Goal: Answer question/provide support

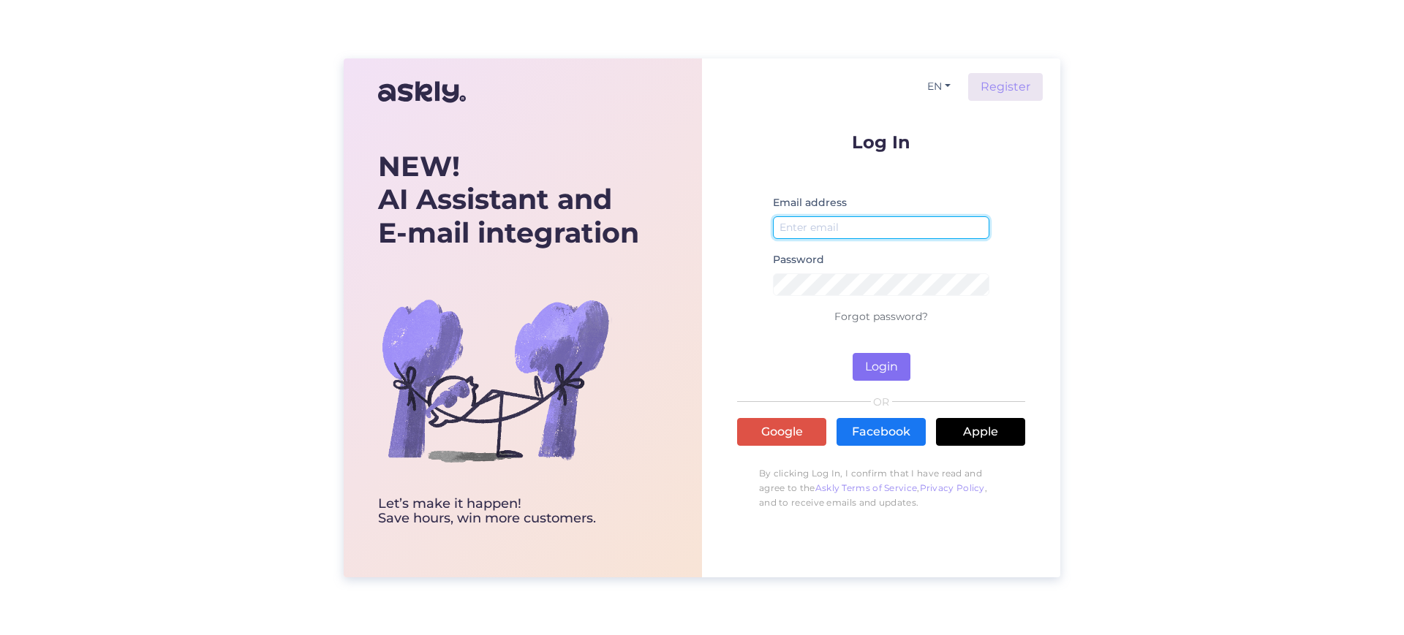
type input "[EMAIL_ADDRESS][DOMAIN_NAME]"
click at [880, 376] on button "Login" at bounding box center [882, 367] width 58 height 28
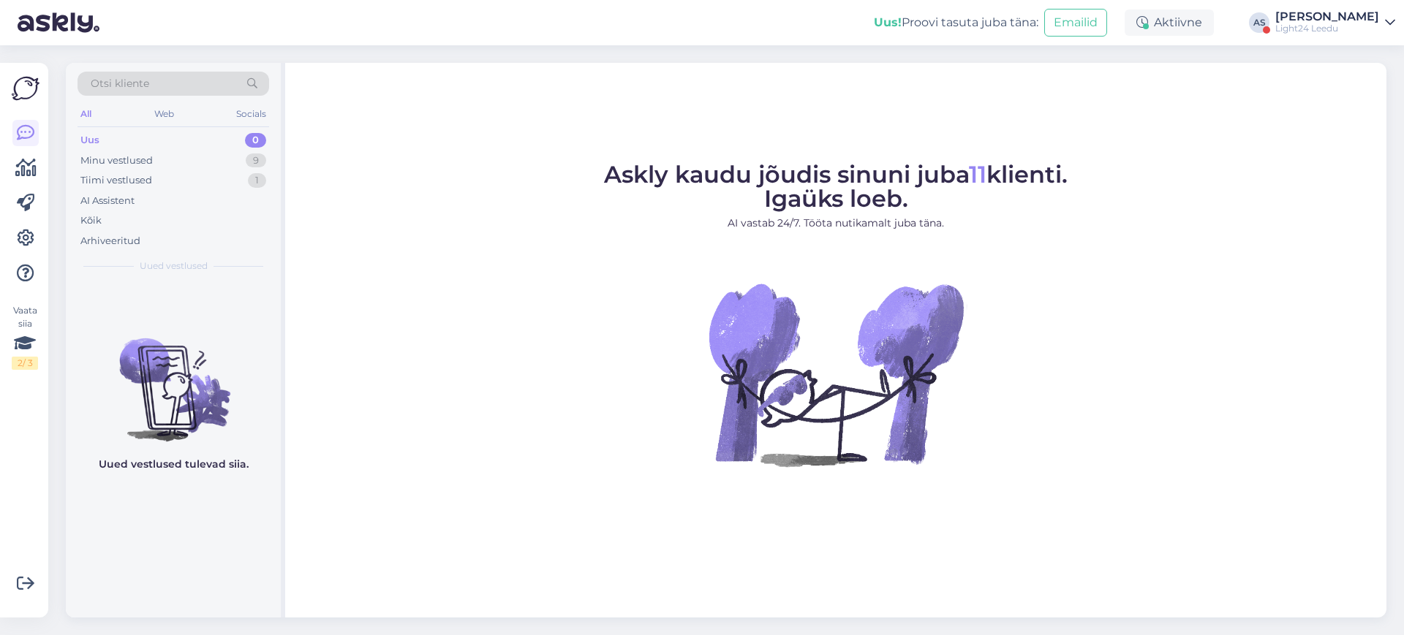
click at [1345, 12] on div "[PERSON_NAME]" at bounding box center [1327, 17] width 104 height 12
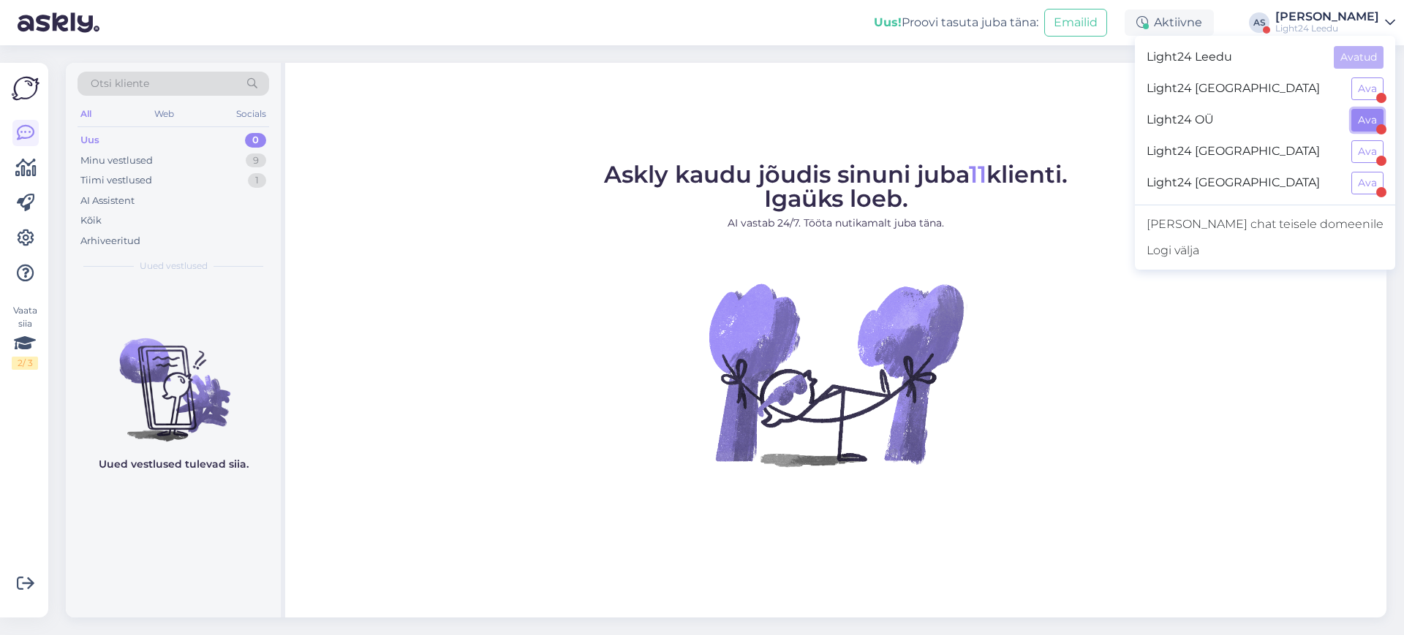
click at [1366, 117] on button "Ava" at bounding box center [1367, 120] width 32 height 23
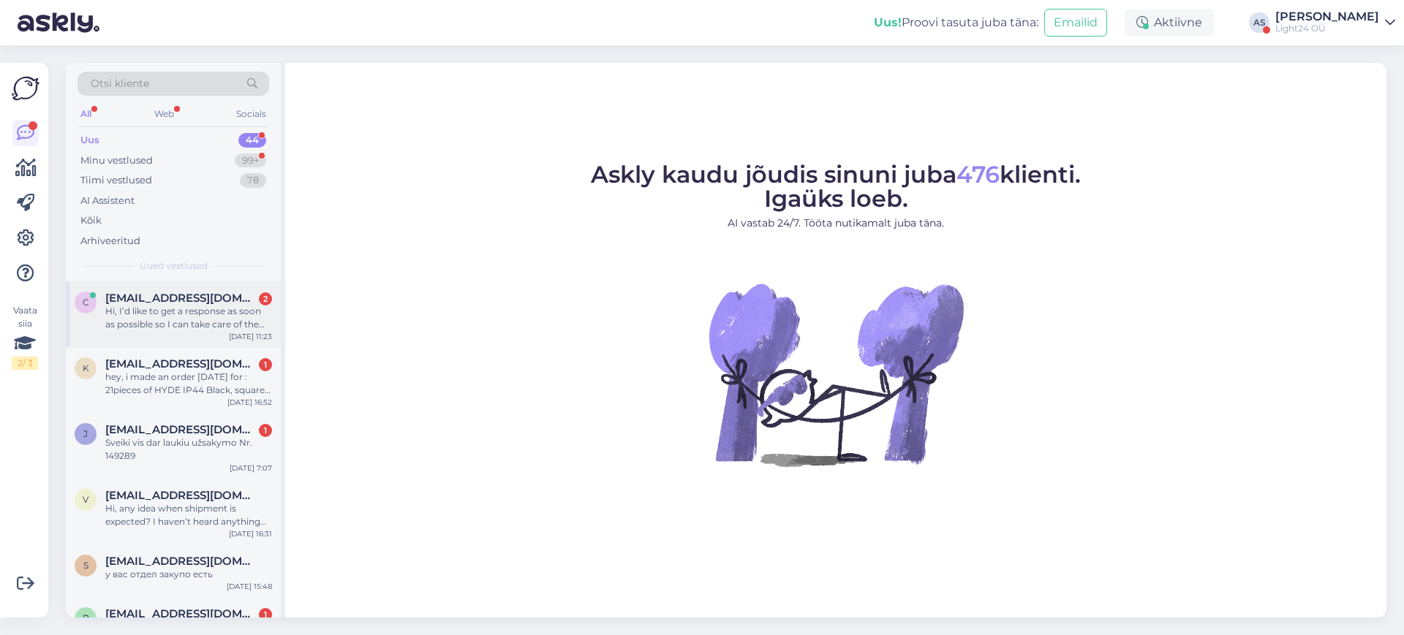
click at [172, 320] on div "Hi, I’d like to get a response as soon as possible so I can take care of the re…" at bounding box center [188, 318] width 167 height 26
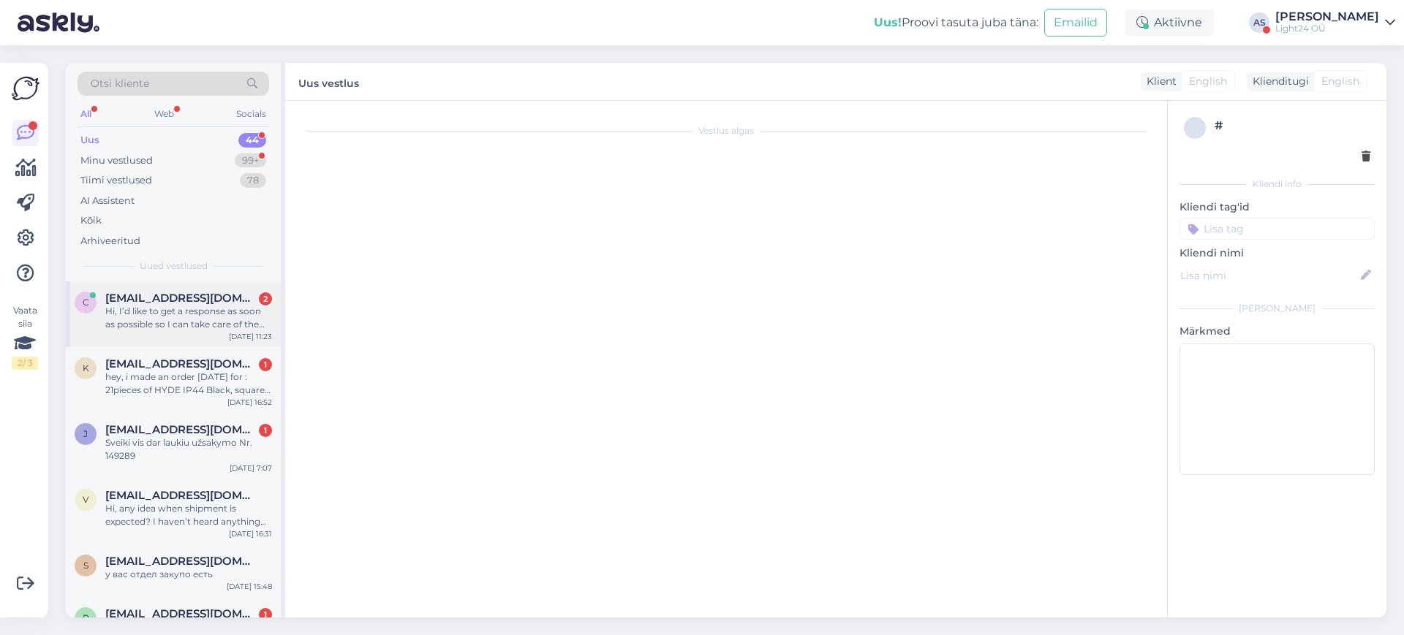
scroll to position [20, 0]
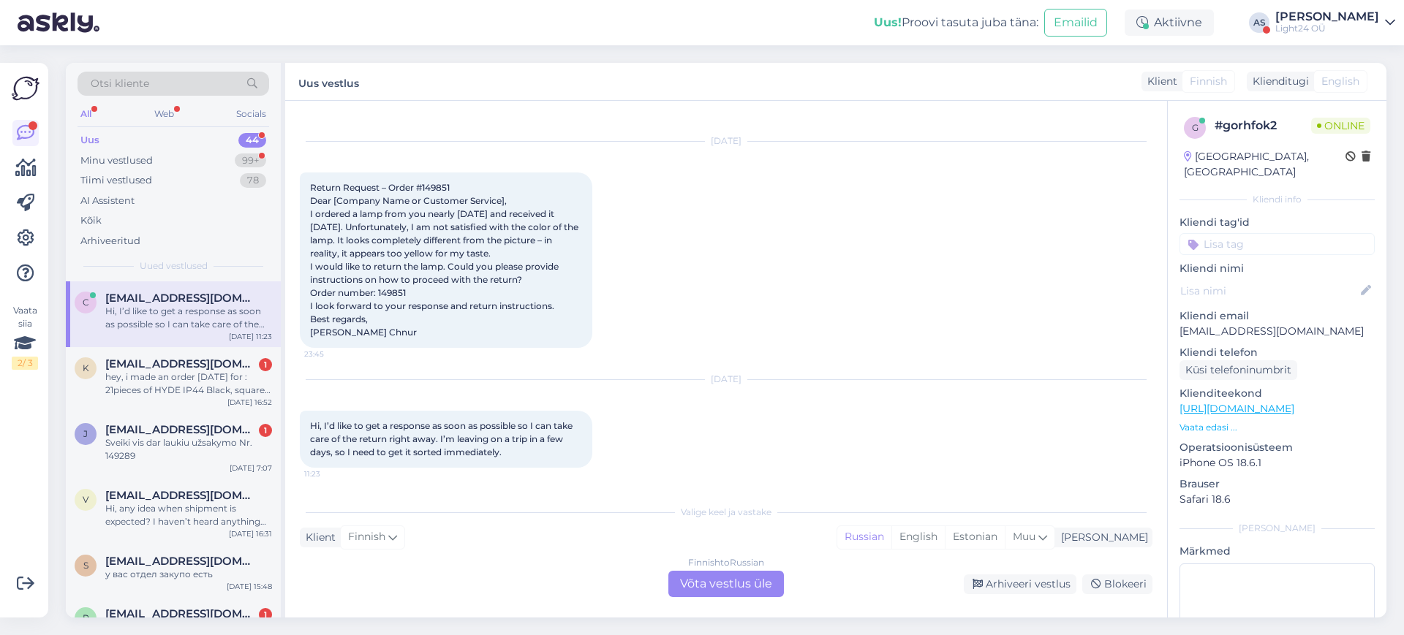
click at [729, 585] on div "Finnish to Russian Võta vestlus üle" at bounding box center [726, 584] width 116 height 26
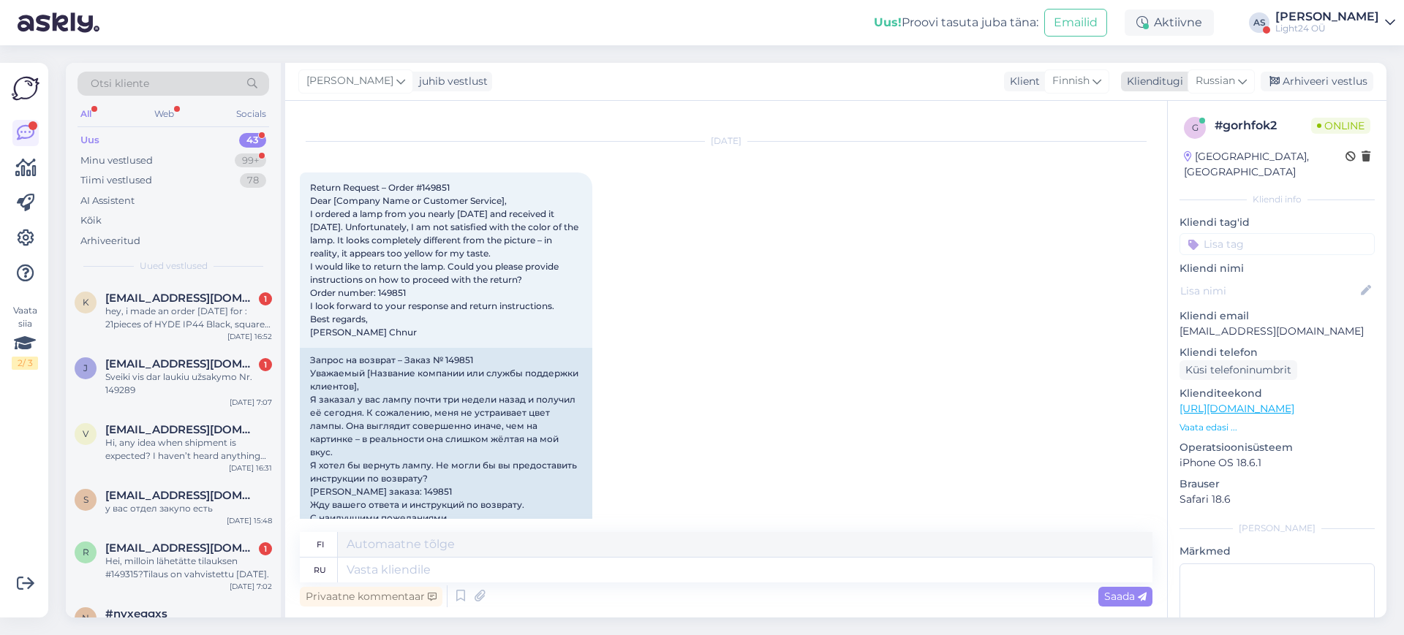
click at [1234, 83] on span "Russian" at bounding box center [1214, 81] width 39 height 16
type input "est"
click at [1147, 148] on link "Estonian" at bounding box center [1188, 146] width 161 height 23
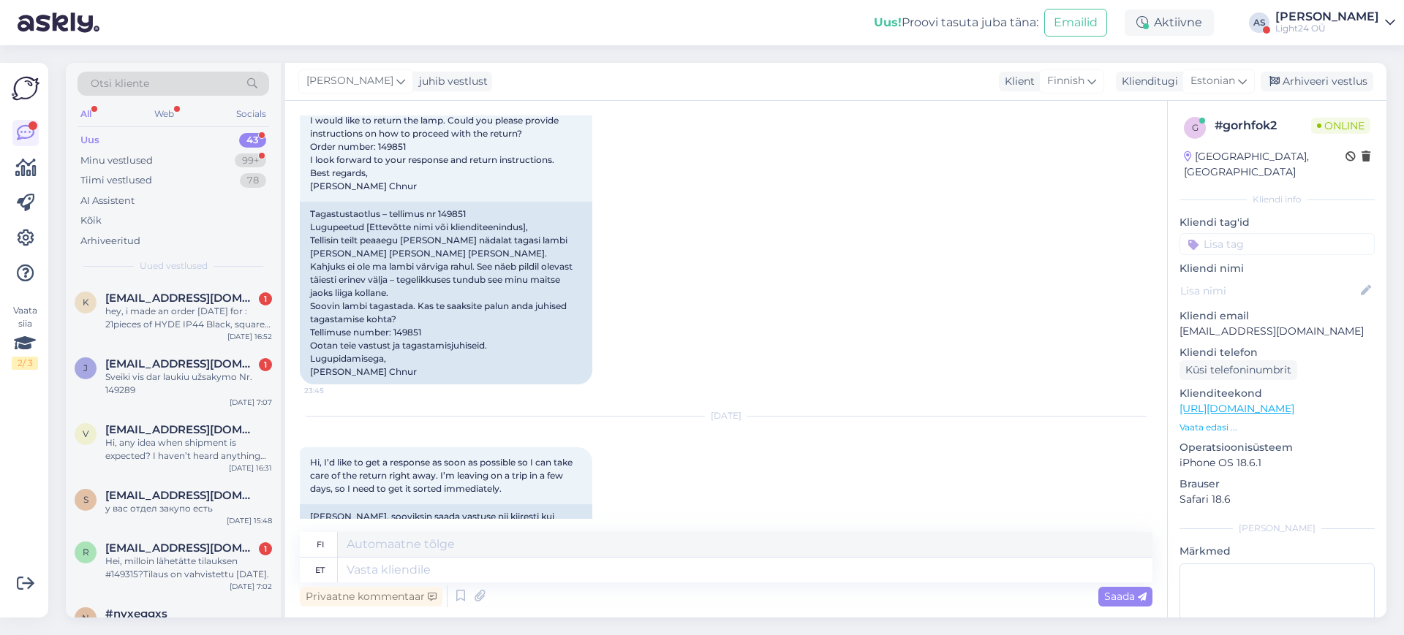
scroll to position [206, 0]
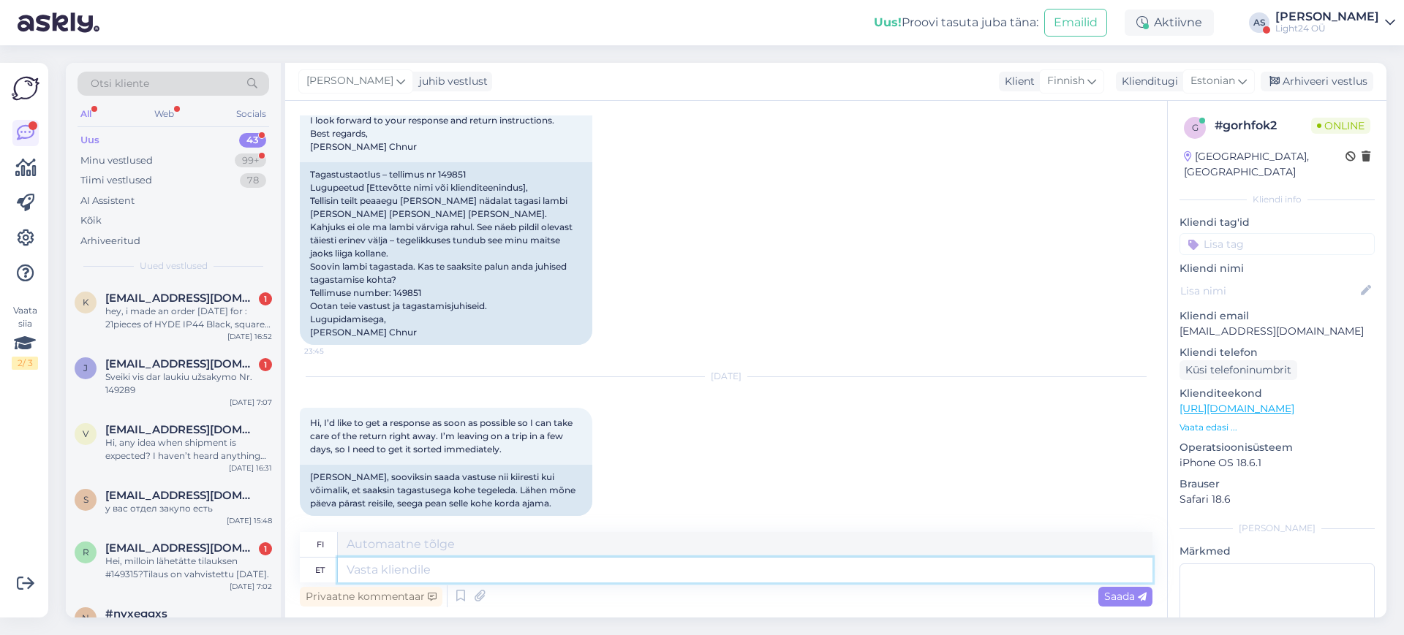
click at [464, 573] on textarea at bounding box center [745, 570] width 815 height 25
type textarea "Tere,"
type textarea "Hei,"
type textarea "Tere, kogu"
type textarea "Hei kaikki"
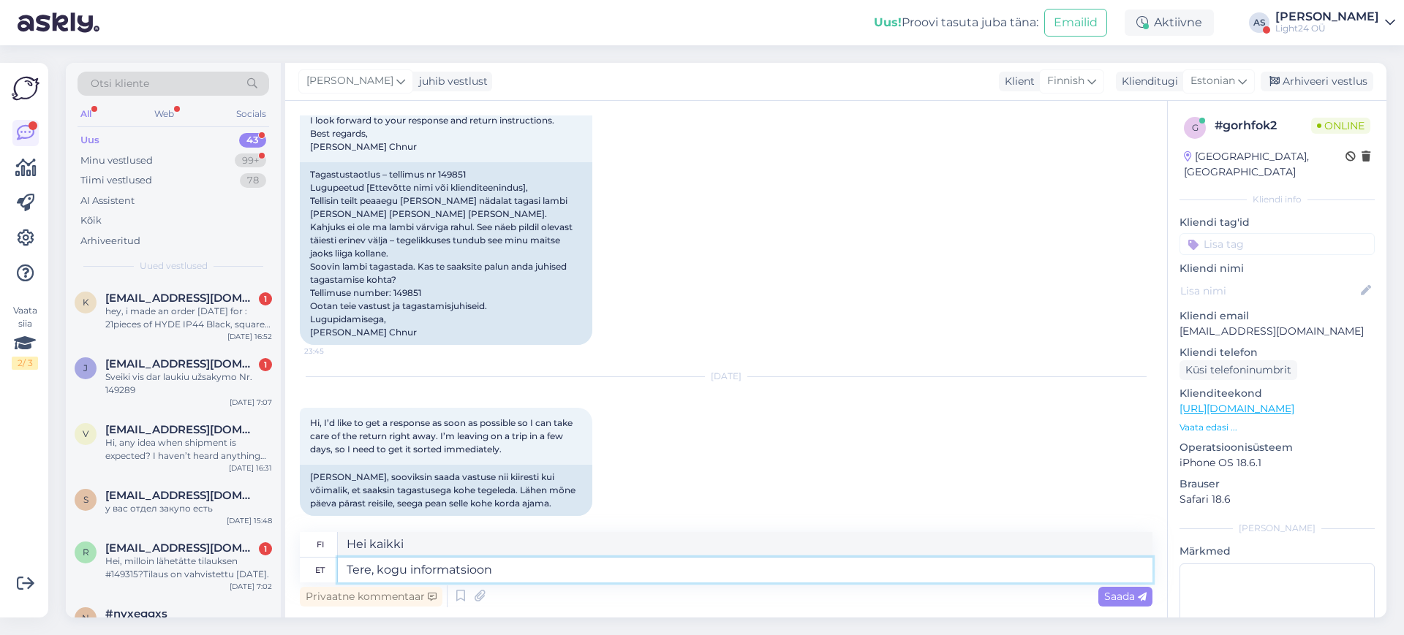
type textarea "Tere, kogu informatsiooni"
type textarea "Hei, kaikki tiedot"
type textarea "Tere, kogu informatsiooni tagastamisvõimalus"
type textarea "Hei, kaikki tiedot voidaan palauttaa"
type textarea "Tere, kogu informatsiooni tagastamisvõimalus"
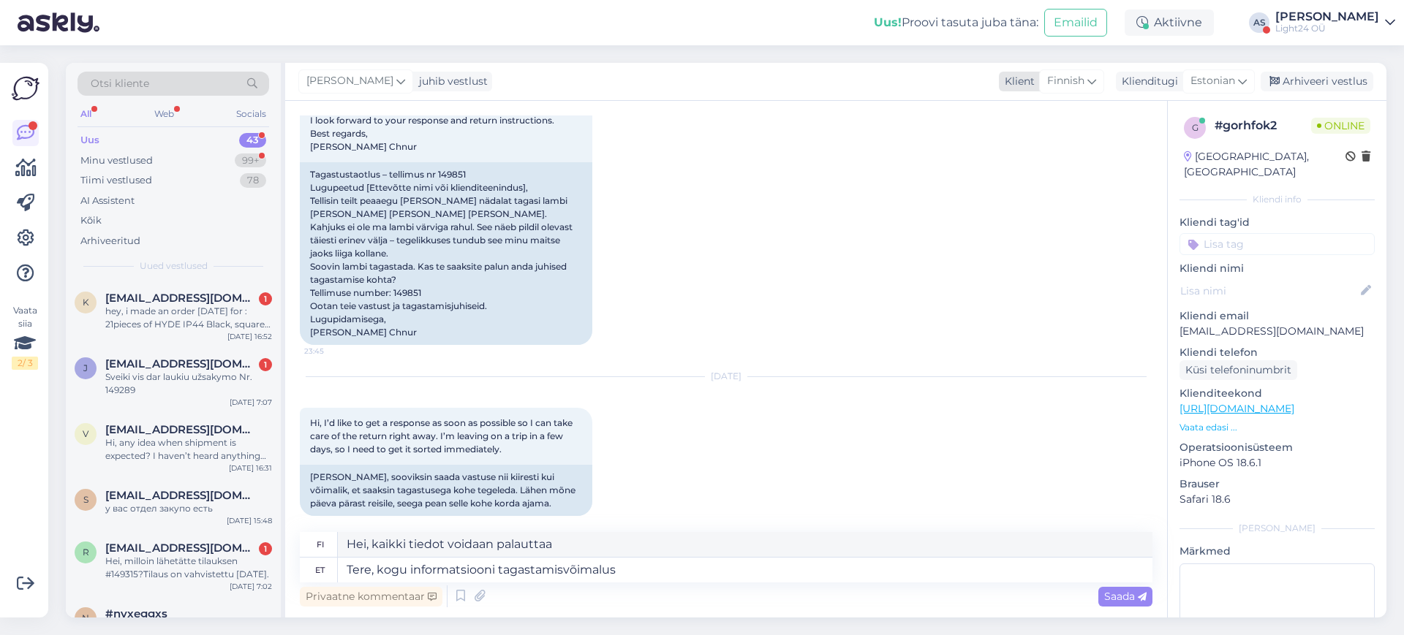
click at [1092, 87] on icon at bounding box center [1091, 81] width 9 height 16
type input "eng"
click at [997, 135] on link "English" at bounding box center [1051, 146] width 161 height 23
type textarea "Hello, all information can be returned"
click at [658, 573] on textarea "Tere, kogu informatsiooni tagastamisvõimalus" at bounding box center [745, 570] width 815 height 25
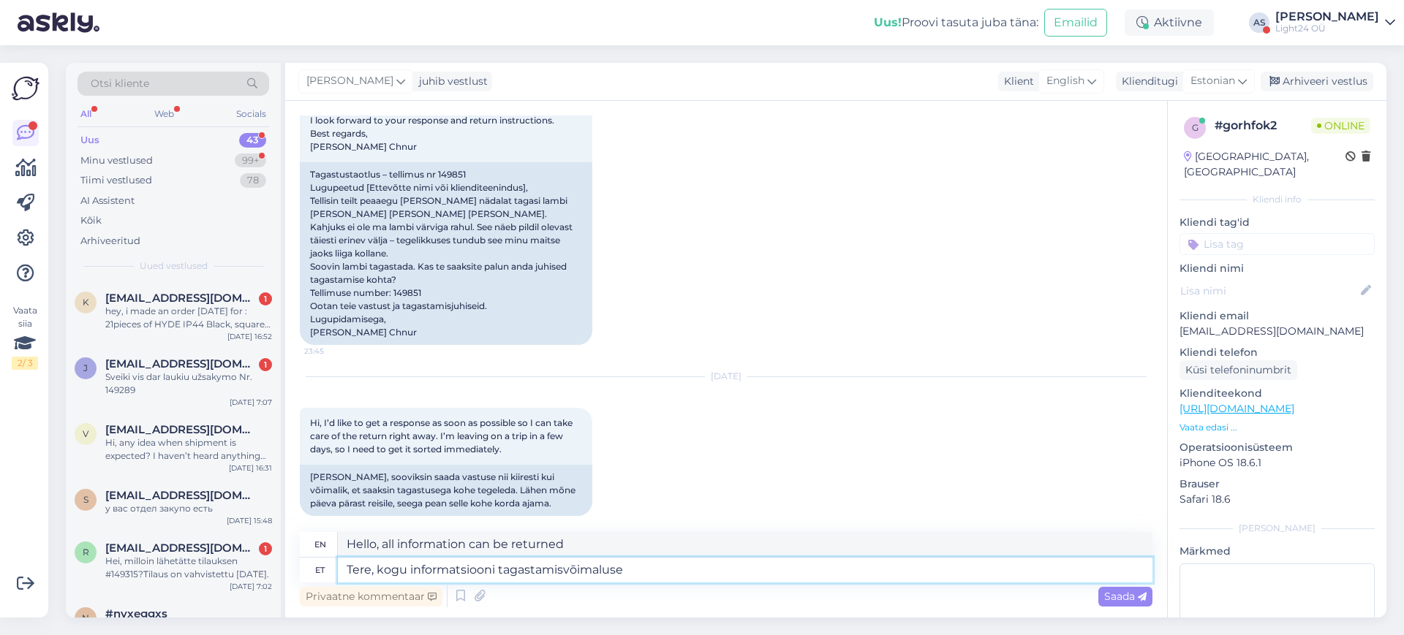
type textarea "Tere, kogu informatsiooni tagastamisvõimaluse"
type textarea "Hello, all information about the return option"
type textarea "Tere, kogu informatsiooni tagastamisvõimaluste"
type textarea "Hello, all information about return options"
type textarea "Tere, kogu informatsiooni tagastamisvõimaluste kohta leiate si"
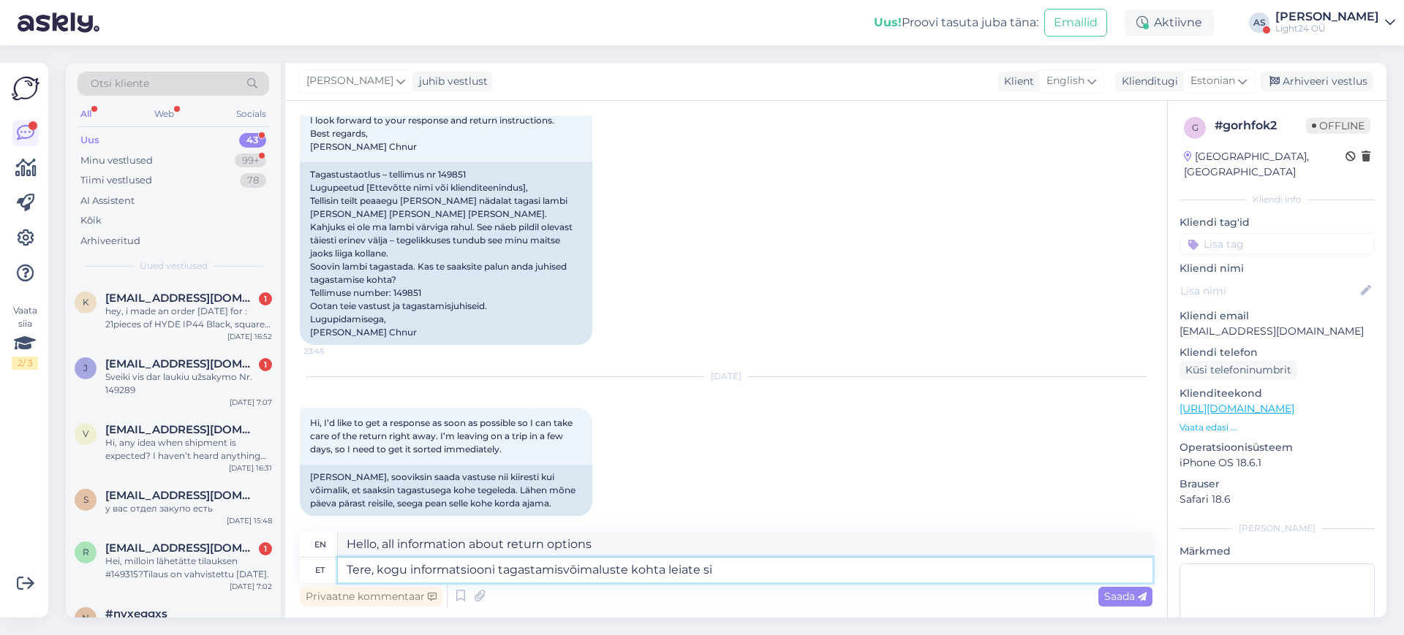
type textarea "Hello, you can find all information about return options here."
type textarea "Tere, kogu informatsiooni tagastamisvõimaluste kohta leiate siit:"
type textarea "Hello, all information about return options can be found here:"
paste textarea "[URL][DOMAIN_NAME]"
type textarea "Tere, kogu informatsiooni tagastamisvõimaluste kohta leiate siit: [URL][DOMAIN_…"
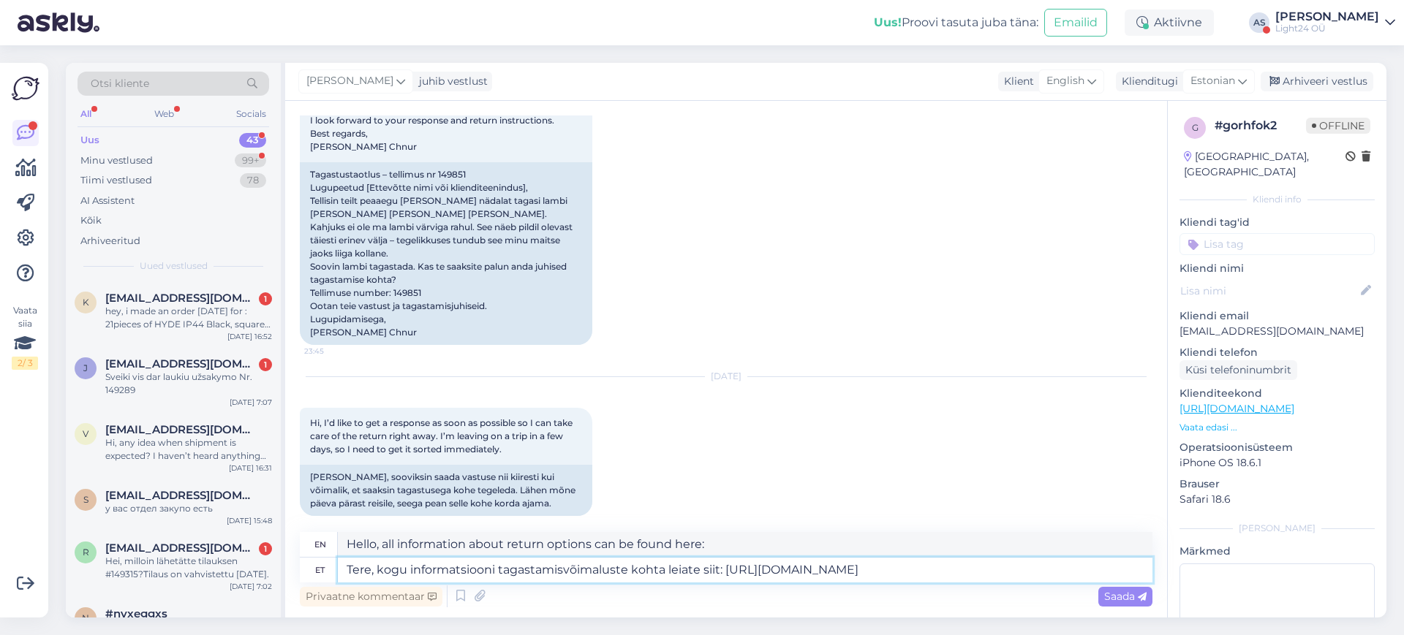
type textarea "Hello, all information about return options can be found here: [URL][DOMAIN_NAM…"
type textarea "Tere, kogu informatsiooni tagastamisvõimaluste kohta leiate siit: [URL][DOMAIN_…"
click at [1122, 590] on span "Saada" at bounding box center [1125, 596] width 42 height 13
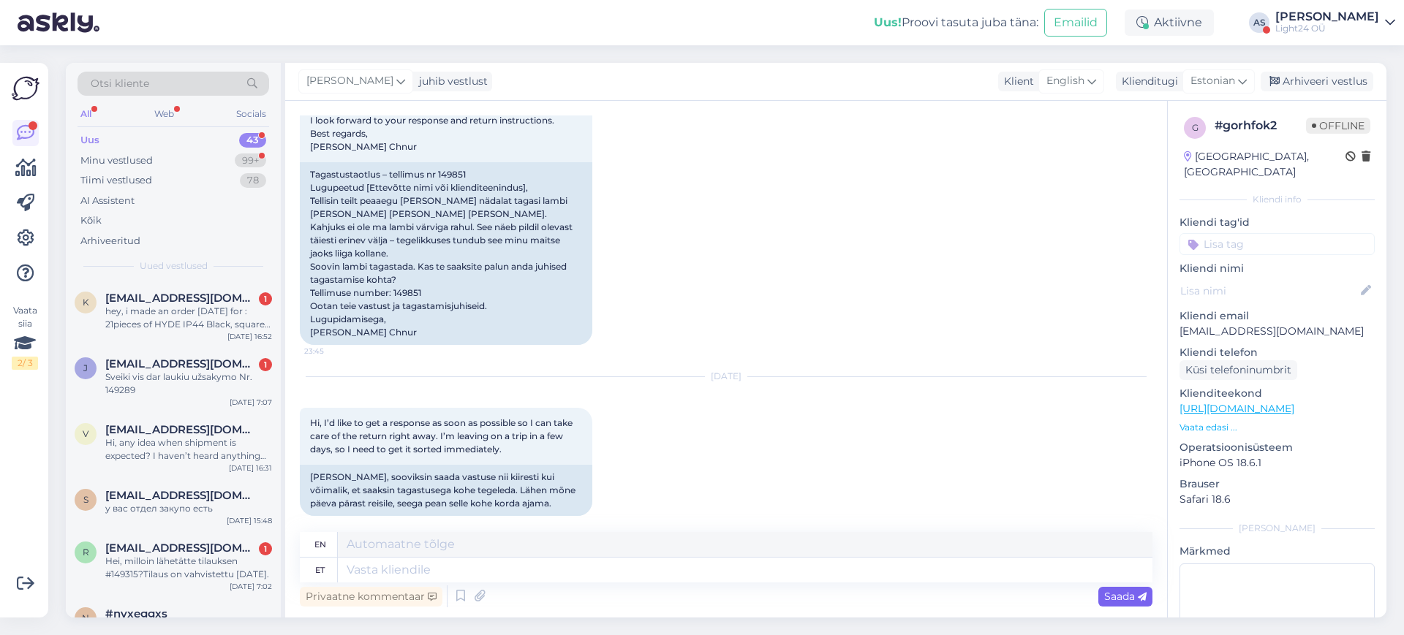
scroll to position [320, 0]
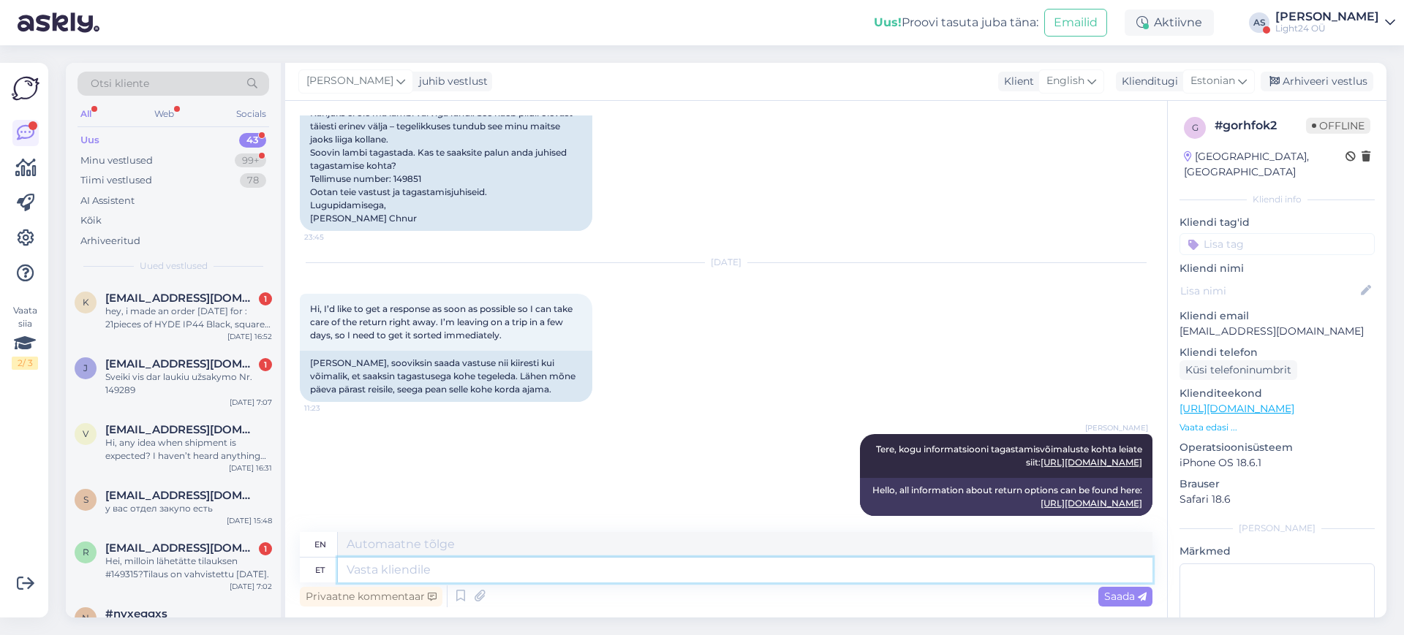
click at [611, 571] on textarea at bounding box center [745, 570] width 815 height 25
type textarea "Tagastamise a"
type textarea "Return"
type textarea "Tagastamise aadress:"
type textarea "Return address:"
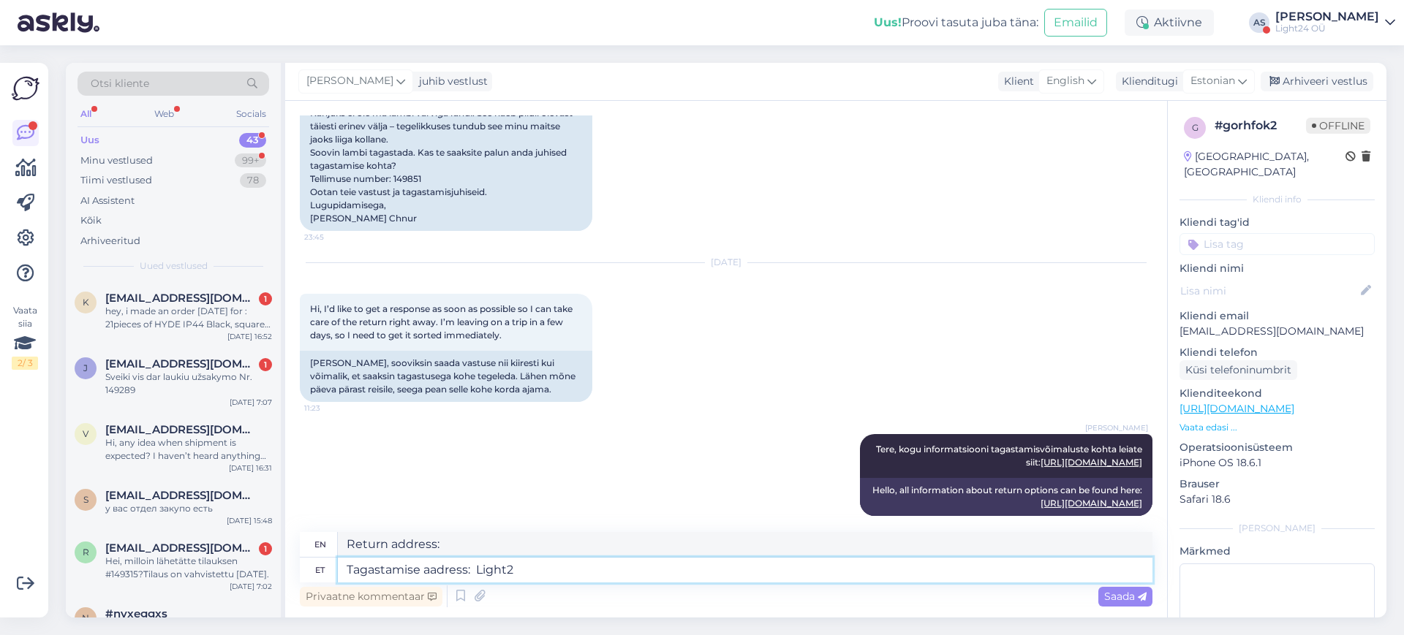
type textarea "Tagastamise aadress: Light24"
type textarea "Return address: Light24"
type textarea "Tagastamise aadress: Light24,"
type textarea "Return address: Light24,"
type textarea "Tagastamise aadress: Light24, [GEOGRAPHIC_DATA]"
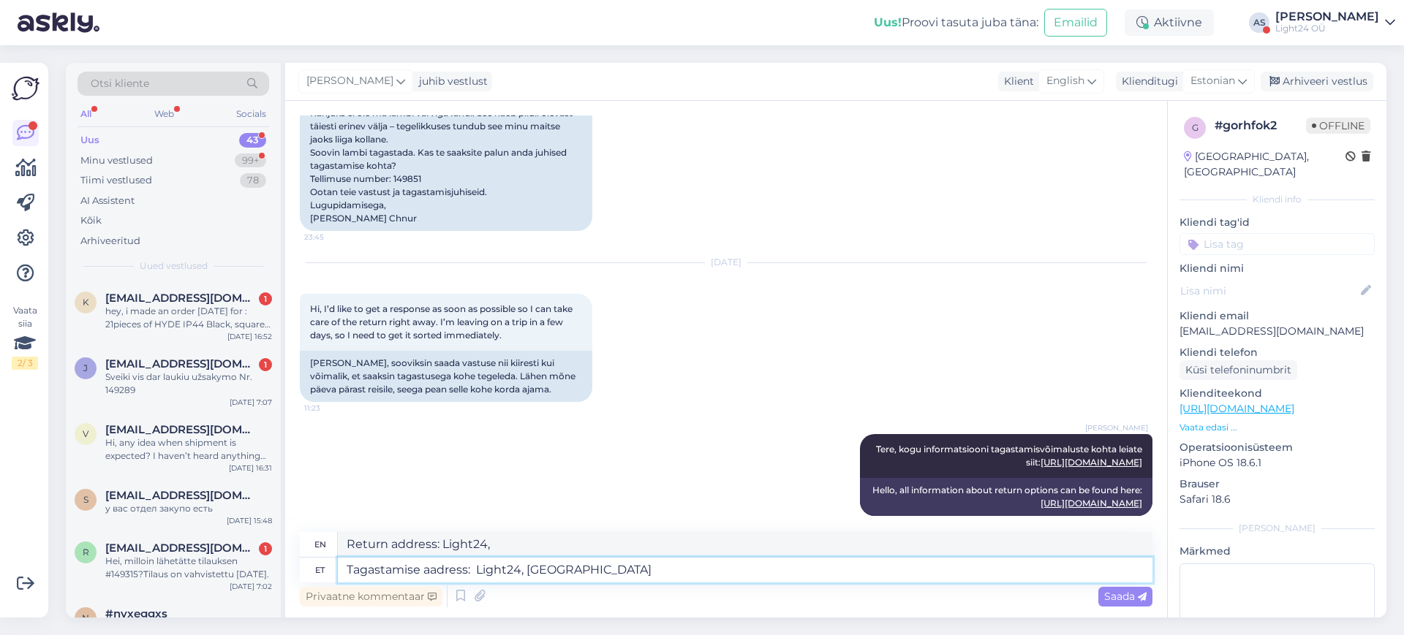
type textarea "Return address: Light24, [GEOGRAPHIC_DATA]"
type textarea "Tagastamise aadress: [STREET_ADDRESS]"
type textarea "Return address: [GEOGRAPHIC_DATA]."
type textarea "Tagastamise aadress: [STREET_ADDRESS],"
type textarea "Return address: [STREET_ADDRESS],"
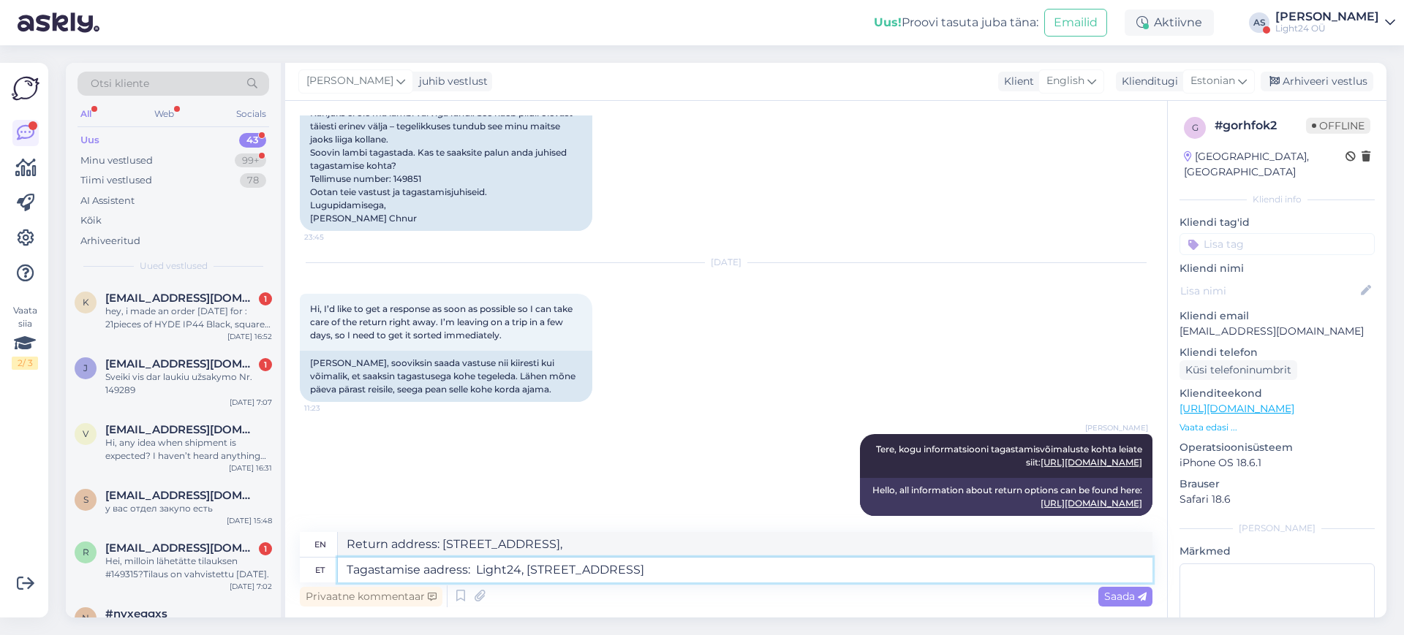
type textarea "Tagastamise aadress: Light24, [STREET_ADDRESS]"
type textarea "Return address: [STREET_ADDRESS]"
type textarea "Tagastamise aadress: Light24, [STREET_ADDRESS]"
type textarea "Return address: [GEOGRAPHIC_DATA][STREET_ADDRESS]"
type textarea "Tagastamise aadress: Light24, [STREET_ADDRESS]"
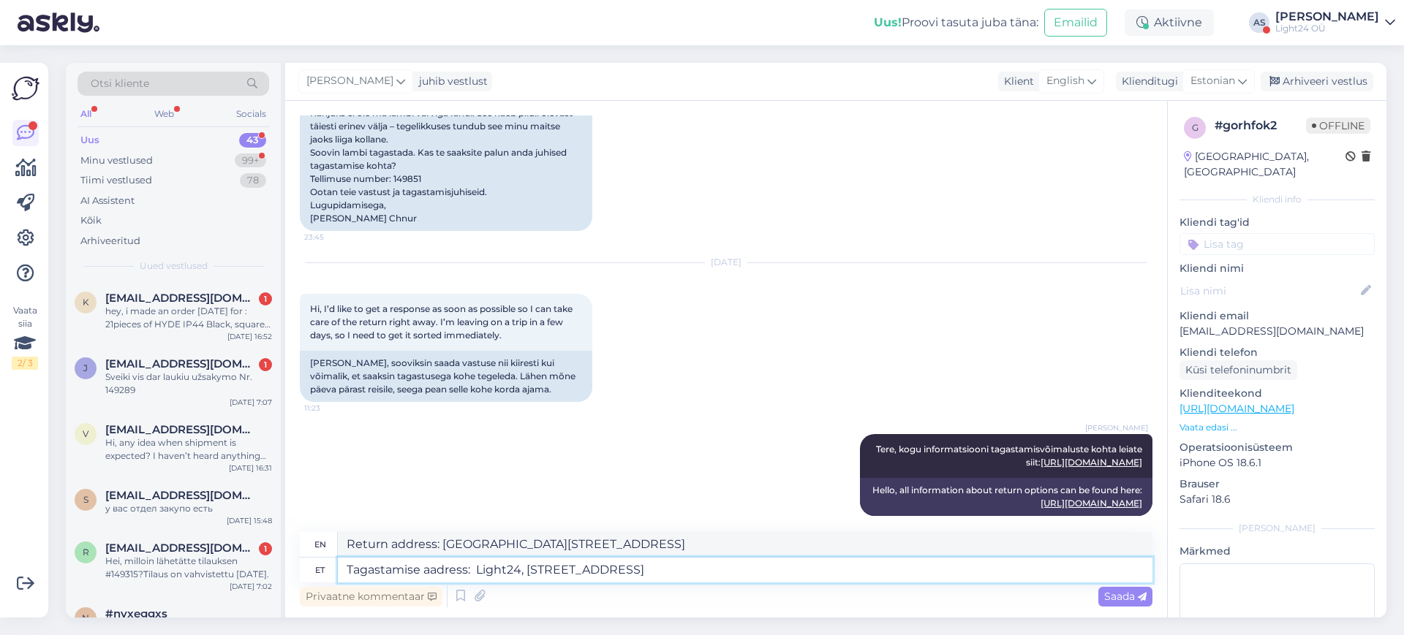
type textarea "Return address: [GEOGRAPHIC_DATA][STREET_ADDRESS]"
type textarea "Tagastamise aadress: Light24, [STREET_ADDRESS]"
click at [1119, 602] on span "Saada" at bounding box center [1125, 596] width 42 height 13
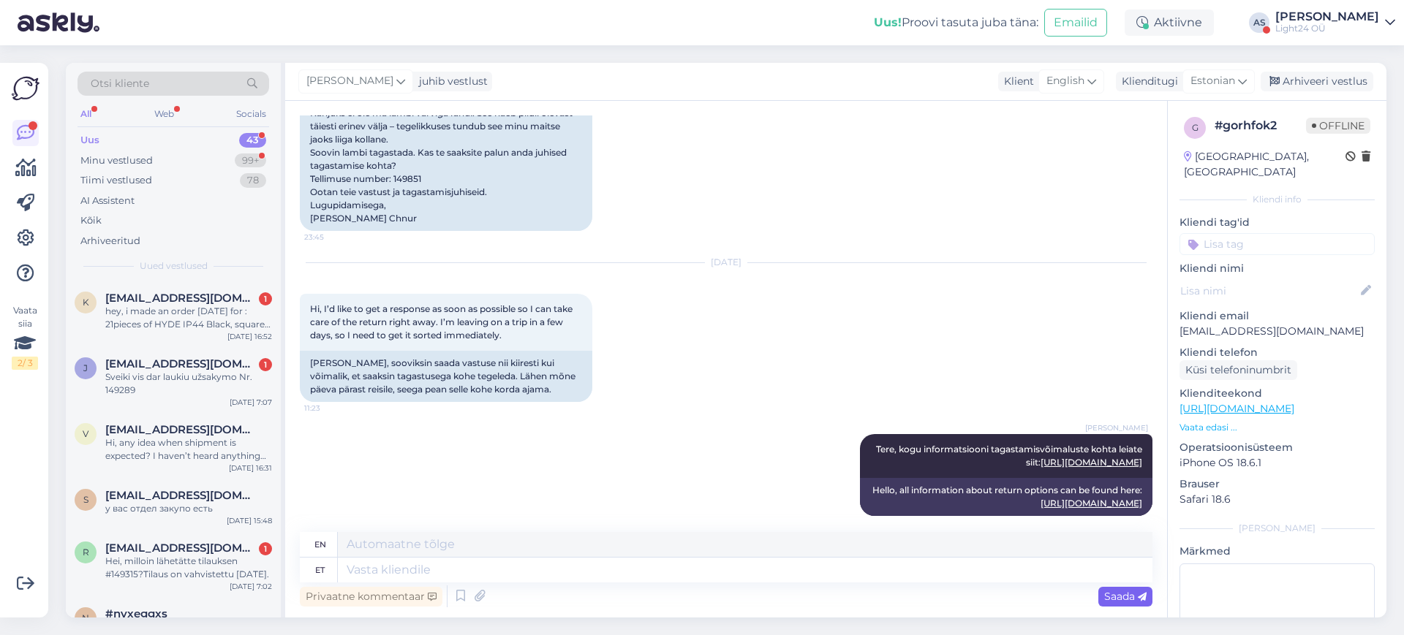
scroll to position [421, 0]
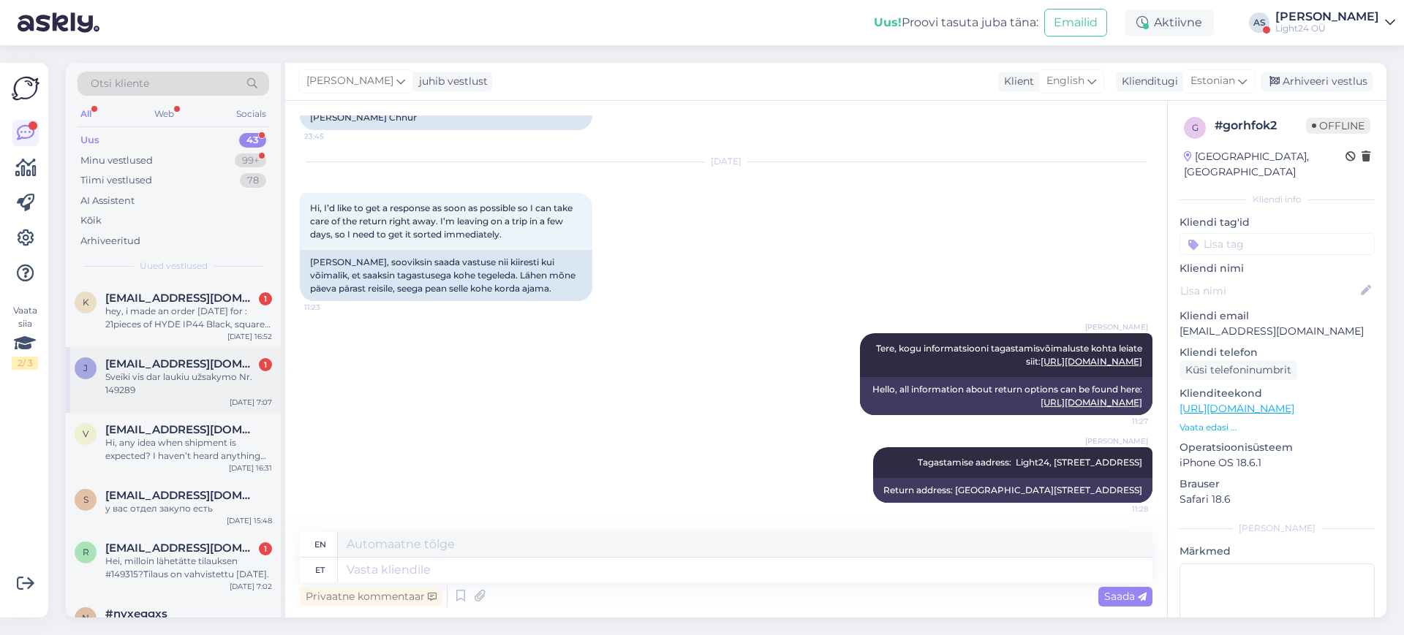
click at [181, 373] on div "Sveiki vis dar laukiu užsakymo Nr. 149289" at bounding box center [188, 384] width 167 height 26
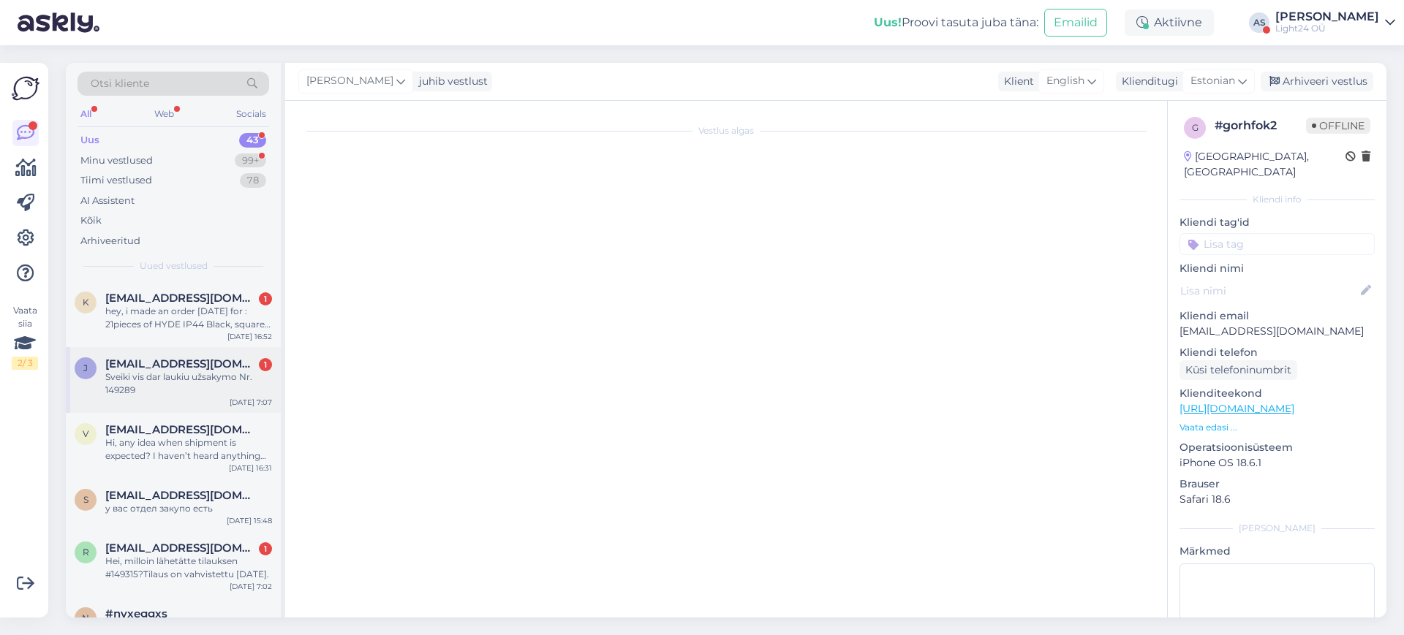
scroll to position [0, 0]
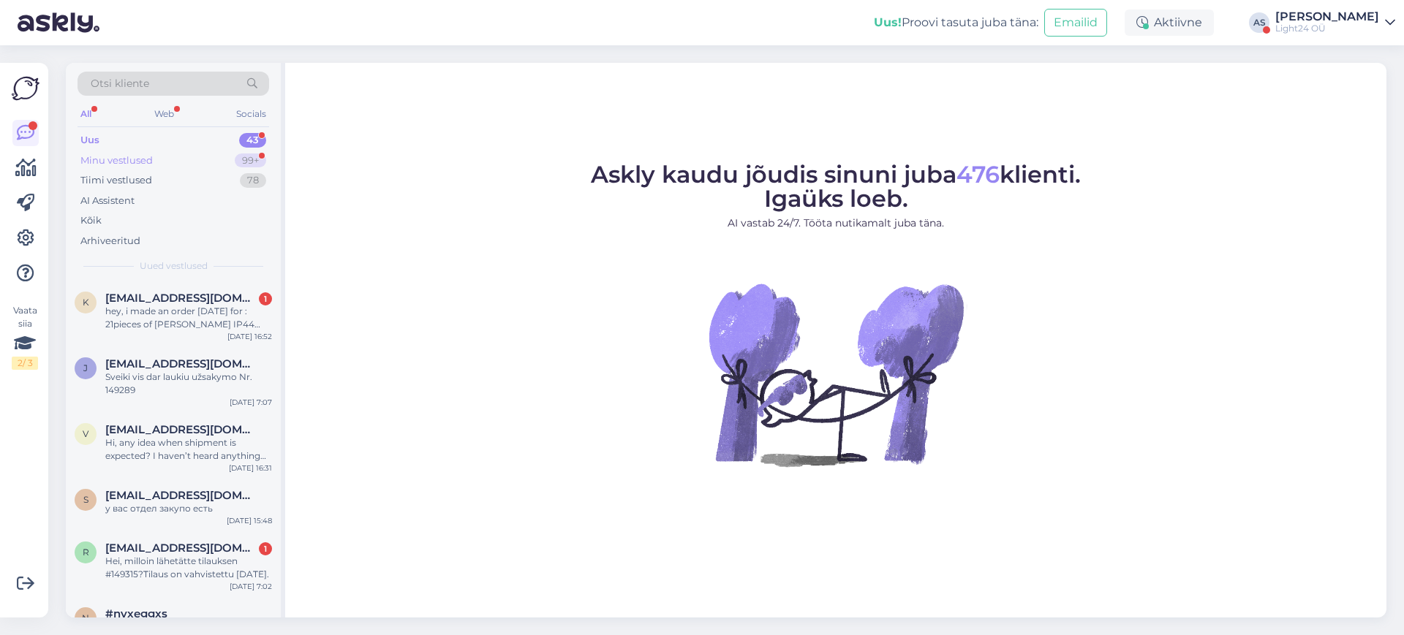
click at [123, 158] on div "Minu vestlused" at bounding box center [116, 161] width 72 height 15
